Goal: Information Seeking & Learning: Learn about a topic

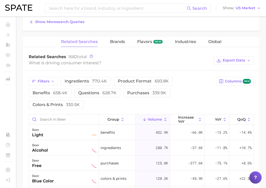
scroll to position [201, 0]
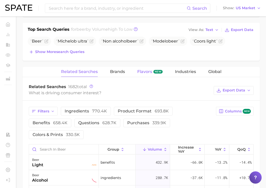
click at [158, 73] on span "new" at bounding box center [158, 72] width 9 height 4
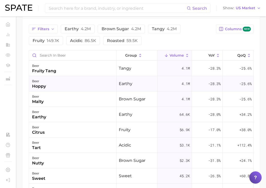
scroll to position [288, 0]
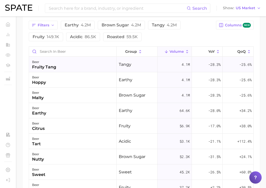
click at [140, 71] on div "tangy" at bounding box center [137, 64] width 41 height 15
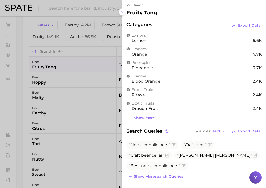
scroll to position [0, 0]
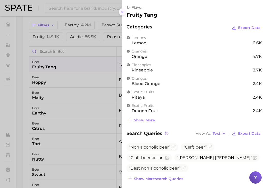
click at [124, 10] on icon at bounding box center [122, 12] width 4 height 4
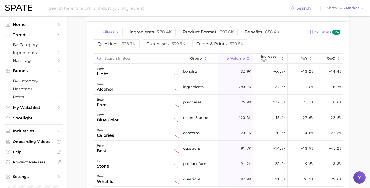
scroll to position [278, 0]
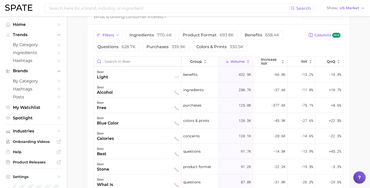
click at [141, 62] on input "Search in beer" at bounding box center [137, 62] width 87 height 10
click at [136, 60] on input "Search in beer" at bounding box center [137, 62] width 87 height 10
paste input "hoppy fruity f"
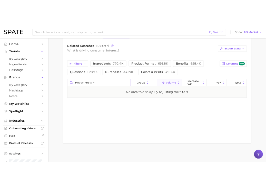
scroll to position [261, 0]
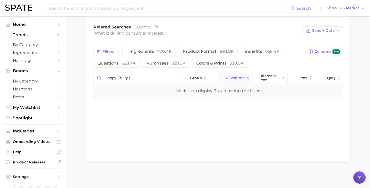
type input "hoppy fruity f"
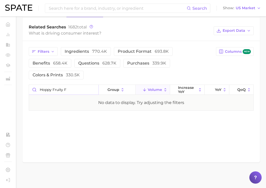
click at [94, 90] on input "hoppy fruity f" at bounding box center [64, 90] width 70 height 10
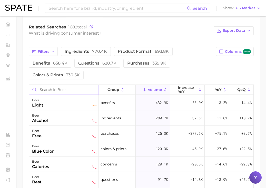
click at [73, 92] on input "Search in beer" at bounding box center [64, 90] width 70 height 10
paste input "hoppy fruity f"
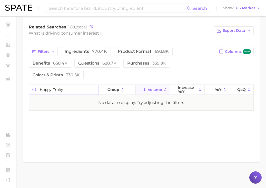
type input "hoppy fruity f"
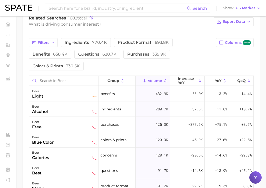
scroll to position [261, 0]
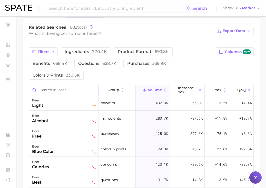
click at [72, 90] on input "Search in beer" at bounding box center [64, 90] width 70 height 10
paste input "hoppy fruity f"
type input "hoppy fruity f"
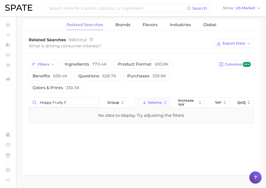
scroll to position [247, 0]
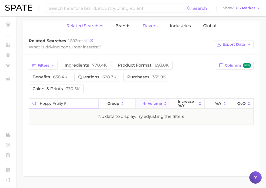
click at [154, 25] on span "Flavors" at bounding box center [150, 26] width 15 height 5
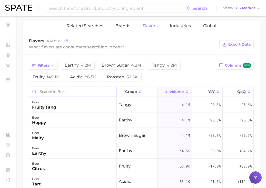
click at [76, 90] on input "Search in beer" at bounding box center [73, 92] width 88 height 10
paste input "hoppy fruity f"
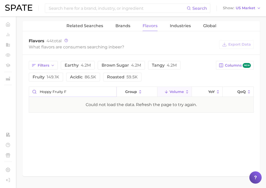
click at [90, 92] on input "hoppy fruity f" at bounding box center [73, 92] width 88 height 10
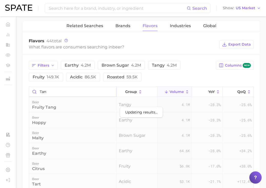
type input "tang"
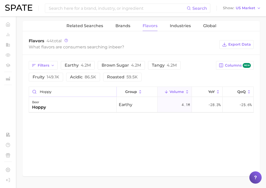
click at [67, 93] on input "hoppy" at bounding box center [73, 92] width 88 height 10
type input "hoppy fruit"
